Goal: Task Accomplishment & Management: Complete application form

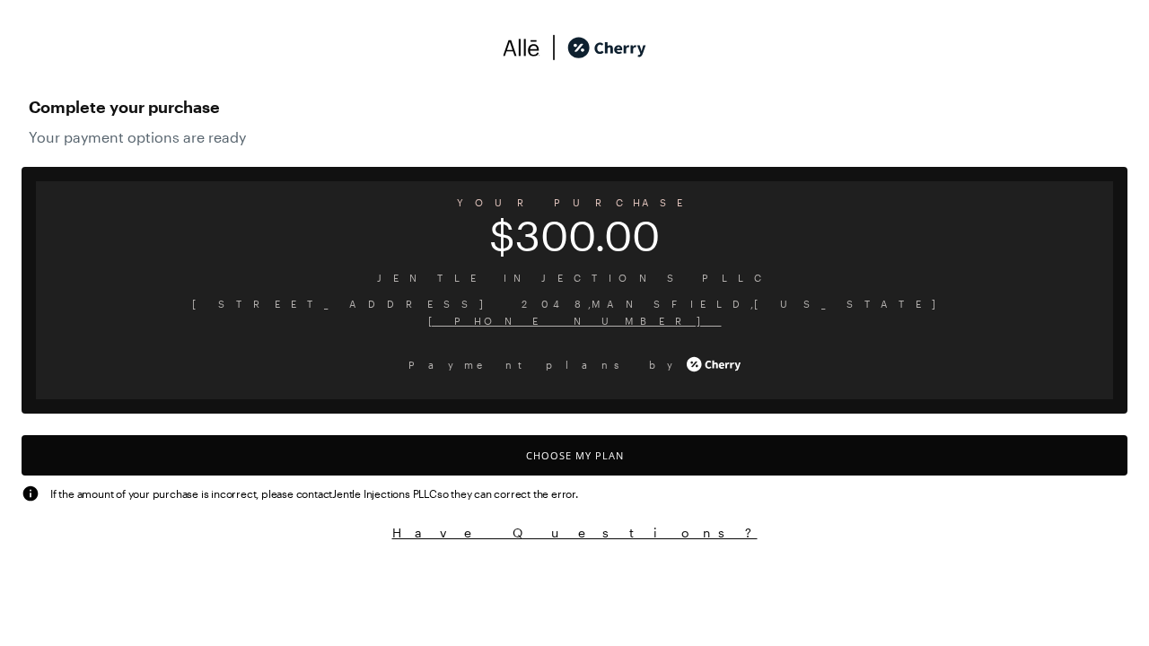
click at [574, 455] on button "Choose My Plan" at bounding box center [575, 455] width 1106 height 40
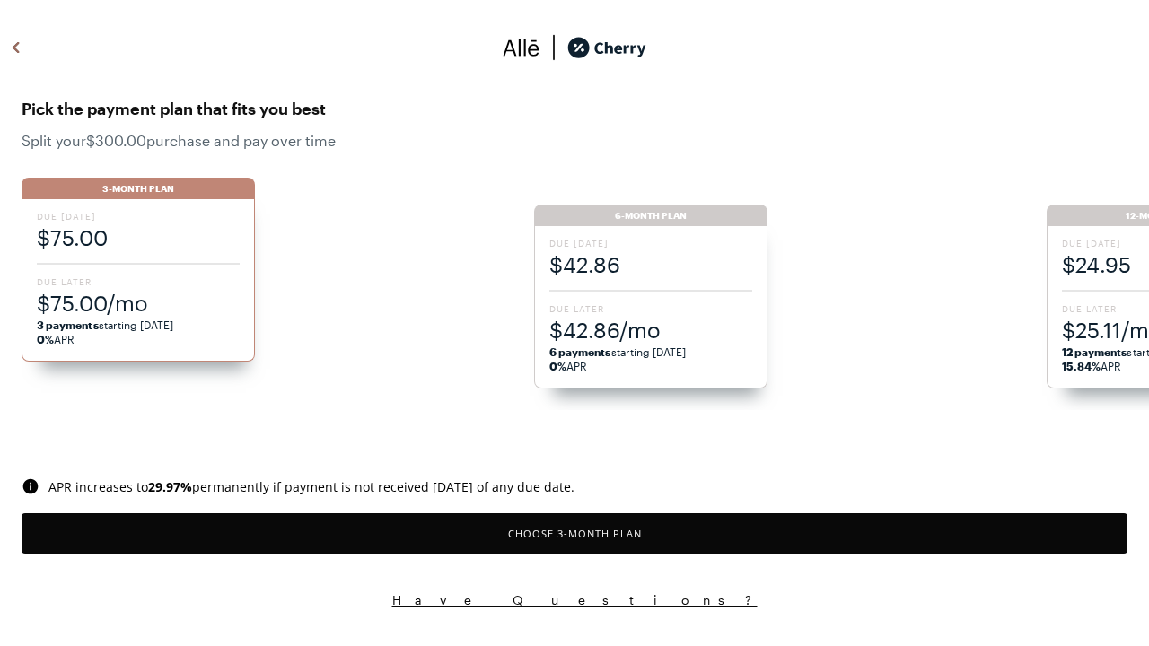
click at [574, 533] on button "Choose 3 -Month Plan" at bounding box center [575, 533] width 1106 height 40
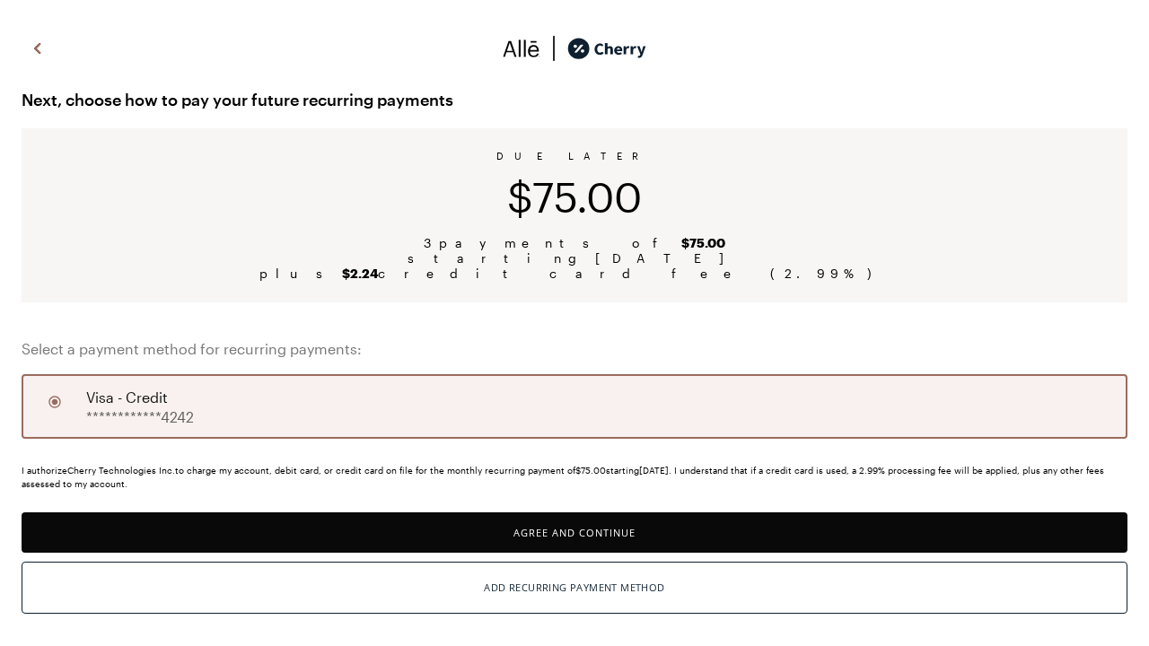
click at [574, 532] on button "Agree and Continue" at bounding box center [575, 533] width 1106 height 40
